Goal: Use online tool/utility: Use online tool/utility

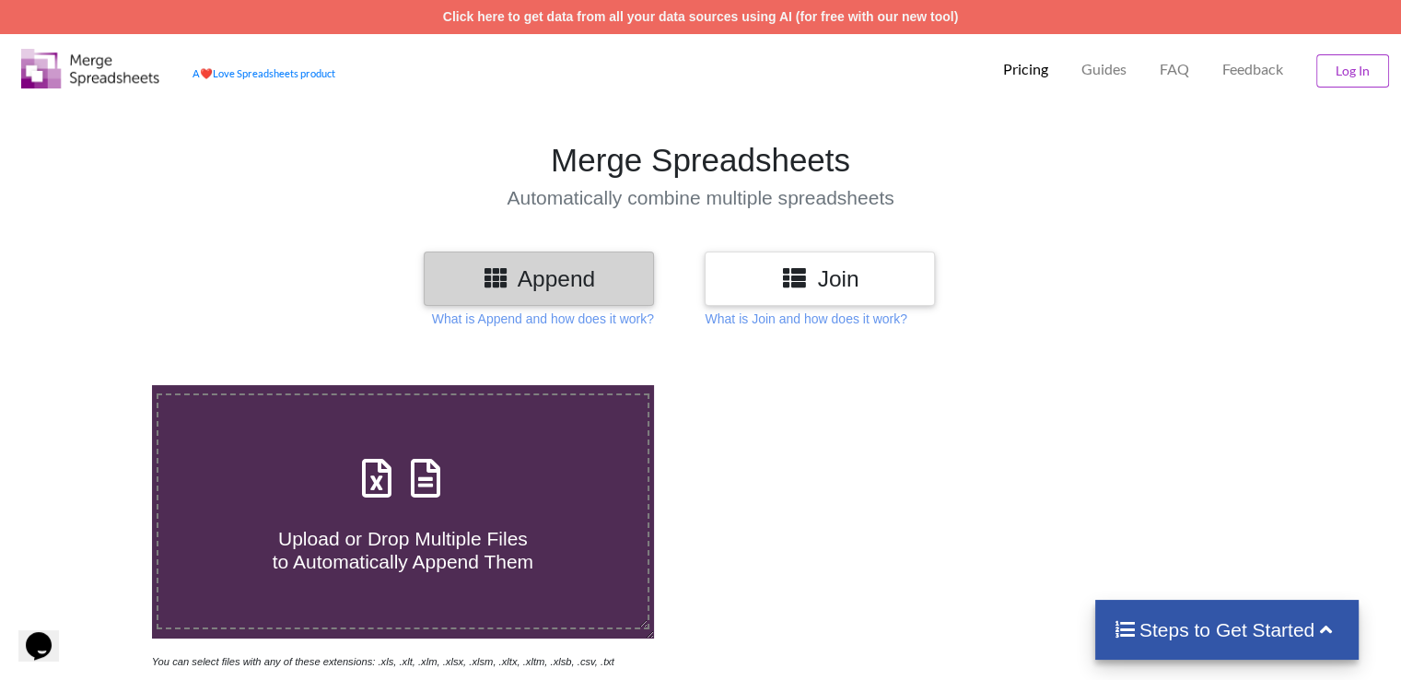
click at [494, 542] on span "Upload or Drop Multiple Files to Automatically Append Them" at bounding box center [403, 550] width 261 height 44
click at [96, 385] on input "Upload or Drop Multiple Files to Automatically Append Them" at bounding box center [96, 385] width 0 height 0
type input "C:\fakepath\AYC.xls"
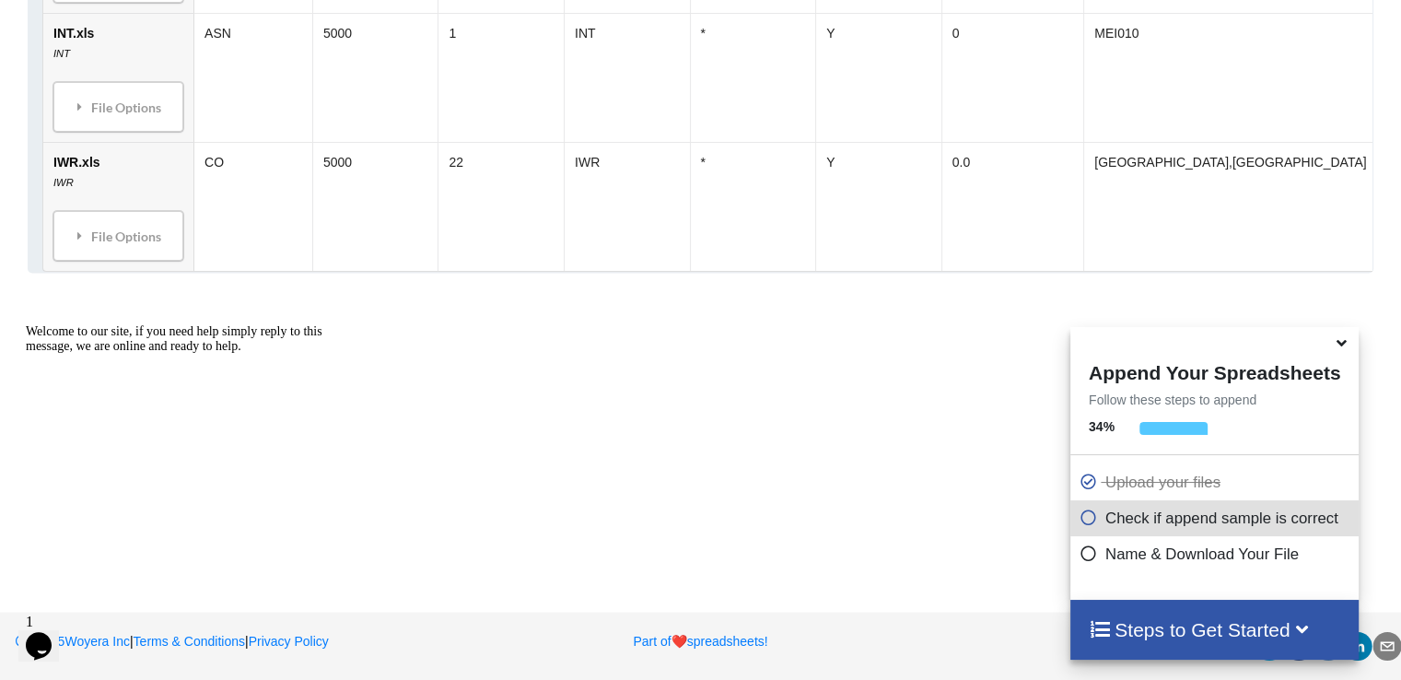
scroll to position [3755, 0]
click at [1079, 522] on icon at bounding box center [1088, 515] width 18 height 16
click at [1084, 522] on icon at bounding box center [1088, 515] width 18 height 16
click at [1081, 554] on icon at bounding box center [1088, 550] width 18 height 16
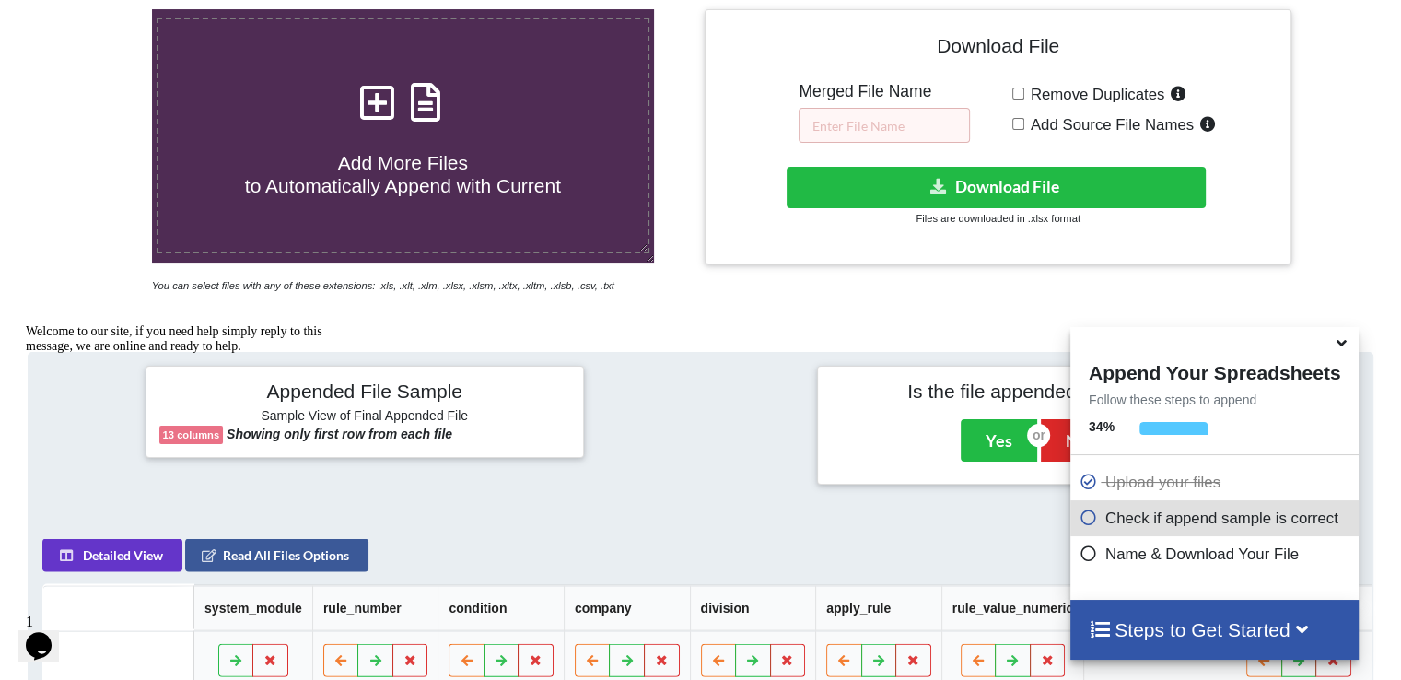
scroll to position [368, 0]
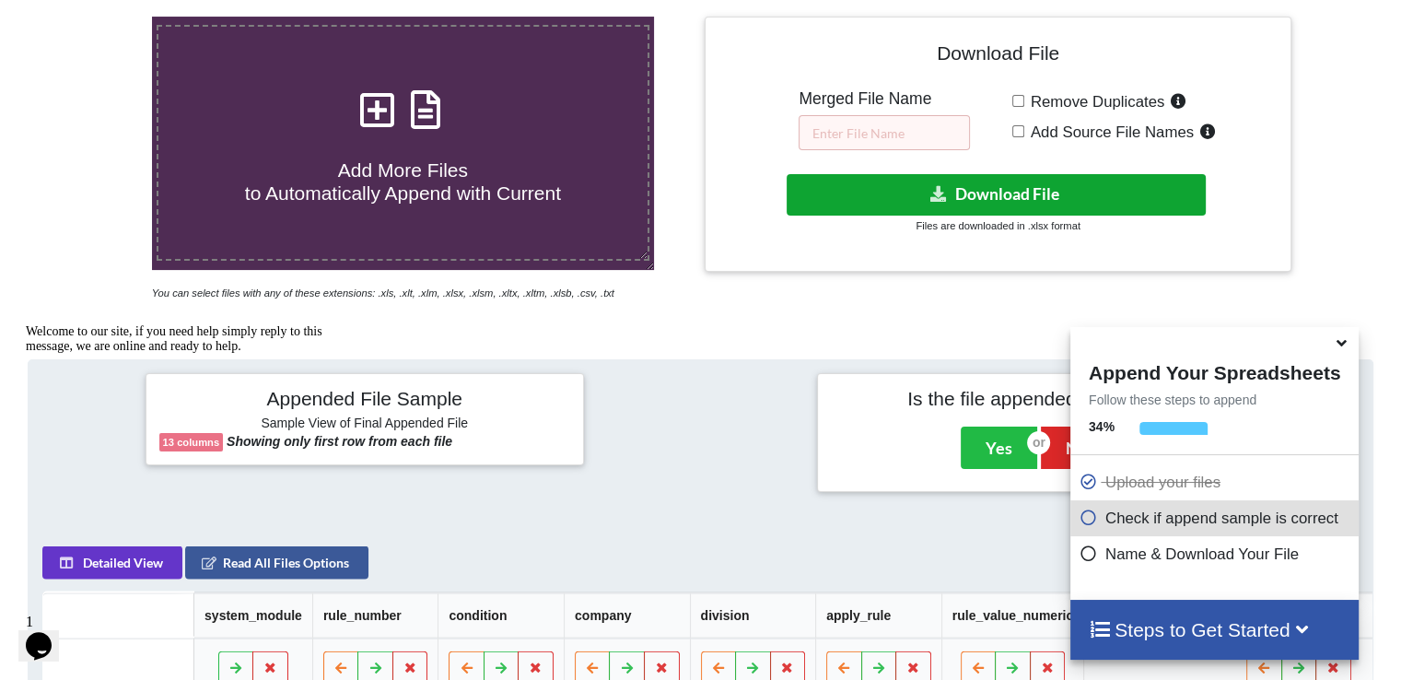
click at [942, 186] on icon at bounding box center [938, 193] width 19 height 14
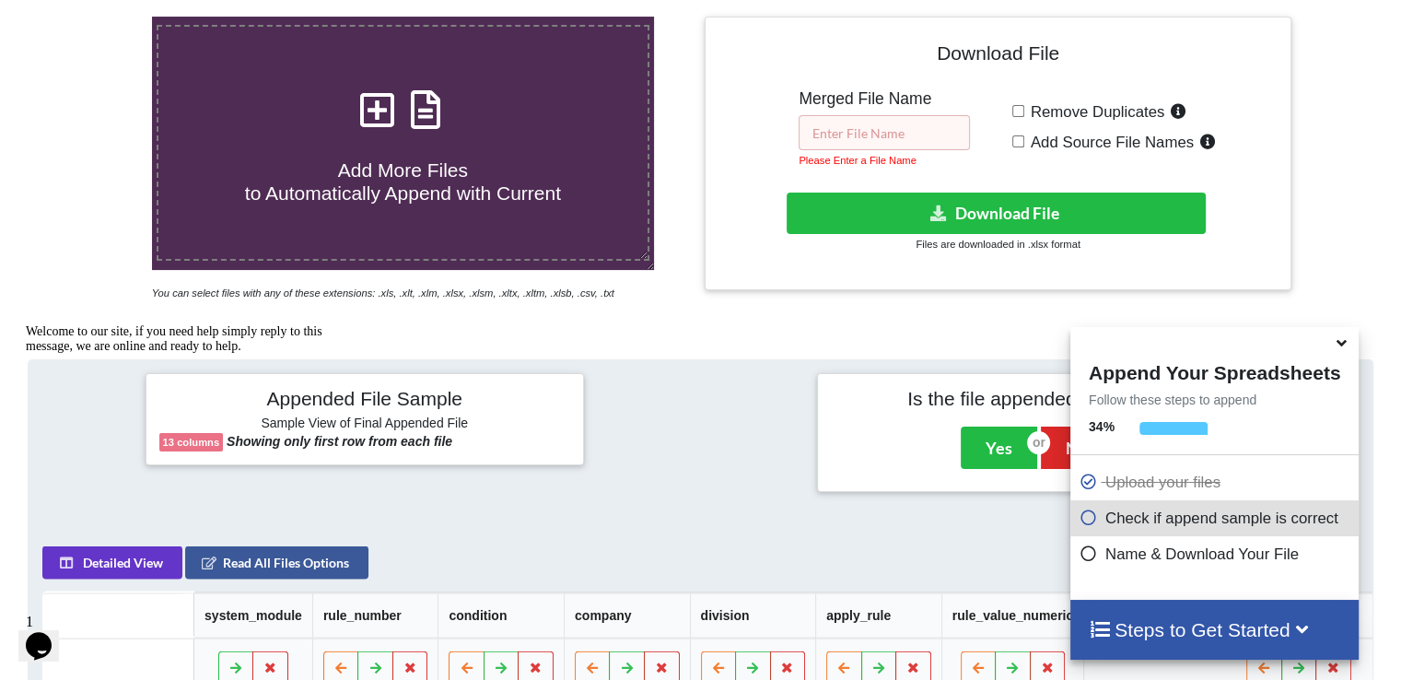
click at [879, 125] on input "text" at bounding box center [884, 132] width 171 height 35
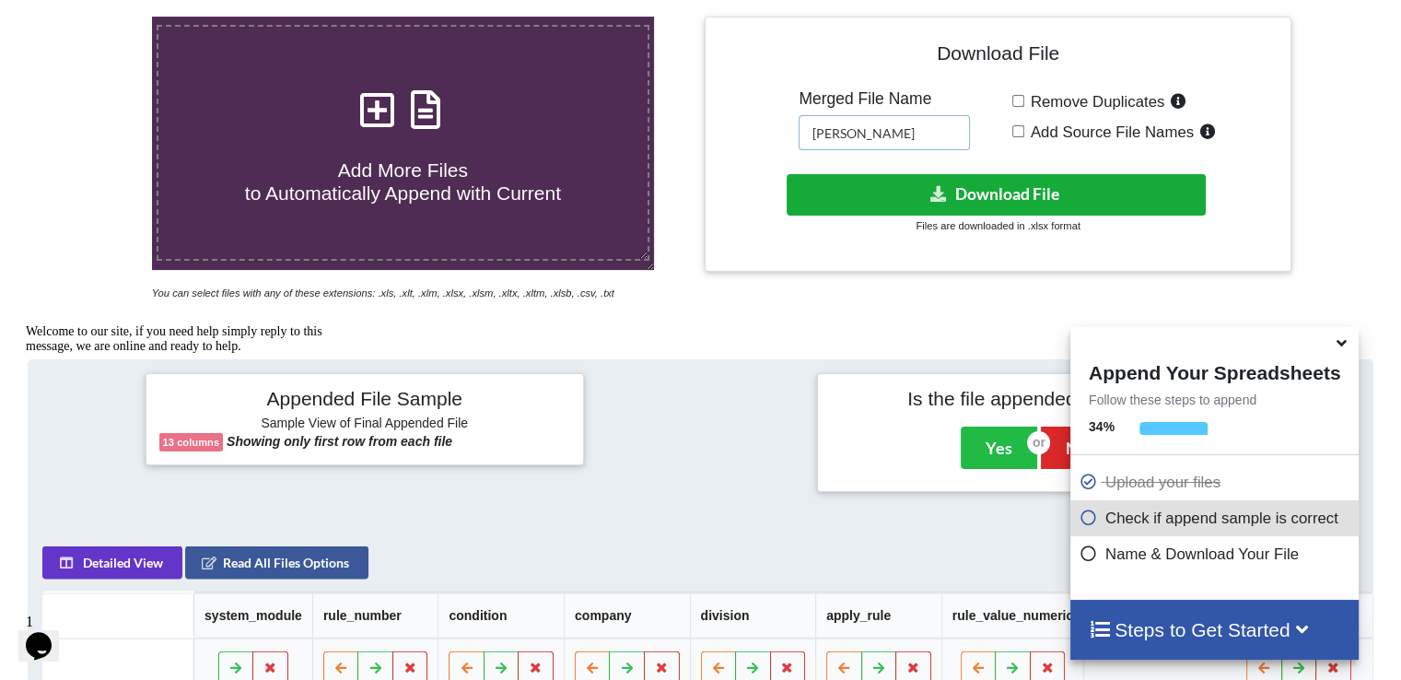
type input "[PERSON_NAME]"
click at [1020, 203] on button "Download File" at bounding box center [996, 194] width 419 height 41
